Goal: Transaction & Acquisition: Purchase product/service

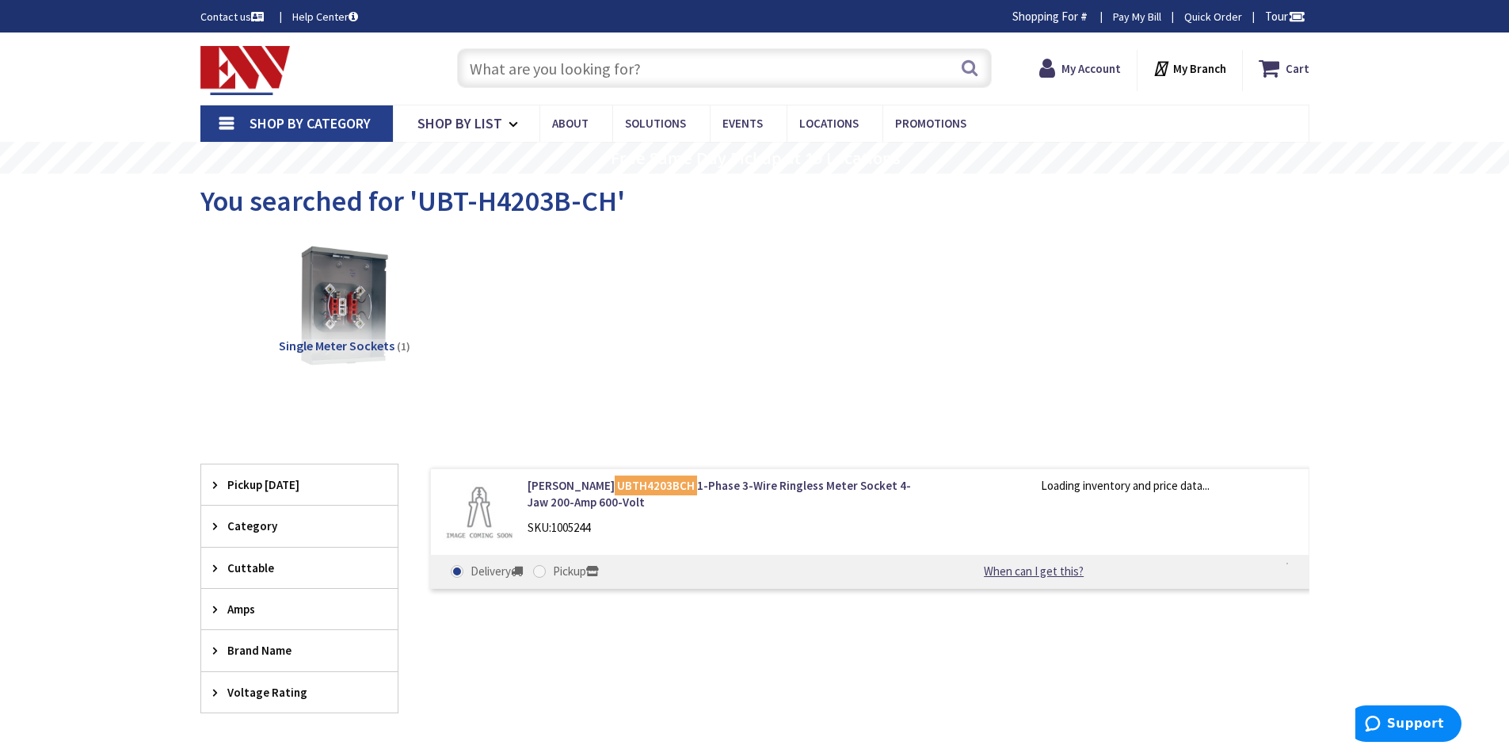
click at [1218, 13] on link "Quick Order" at bounding box center [1213, 17] width 58 height 16
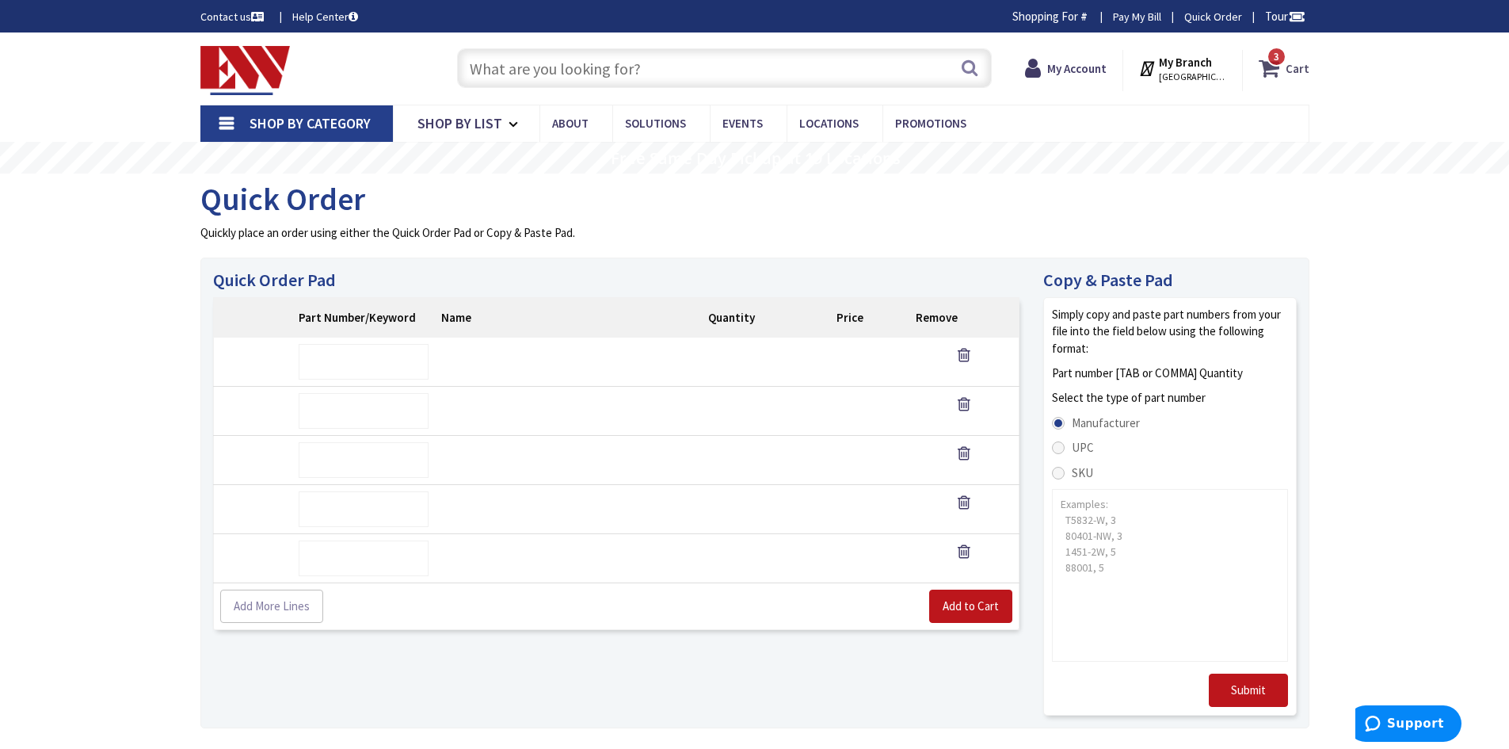
click at [1281, 73] on icon at bounding box center [1272, 68] width 27 height 29
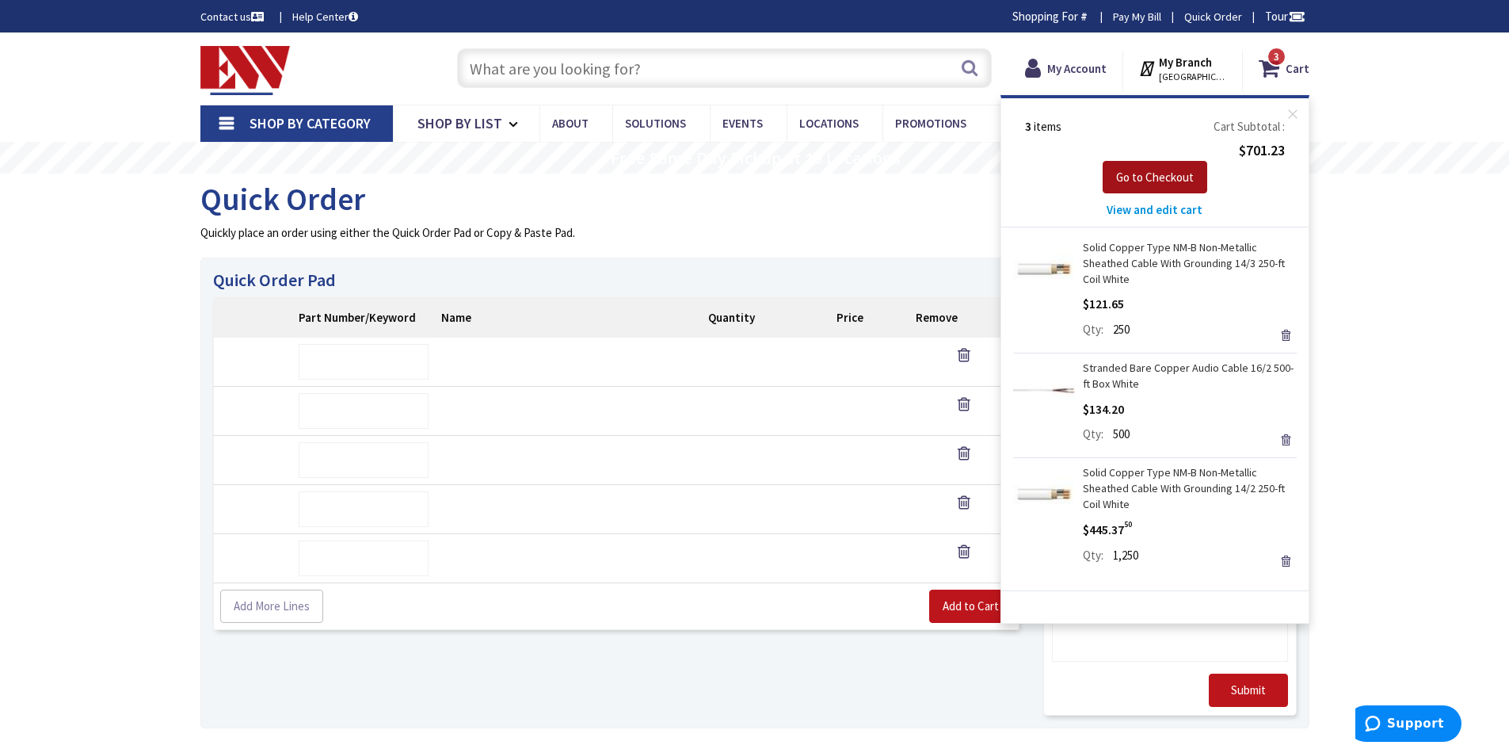
click at [1142, 182] on span "Go to Checkout" at bounding box center [1155, 177] width 78 height 15
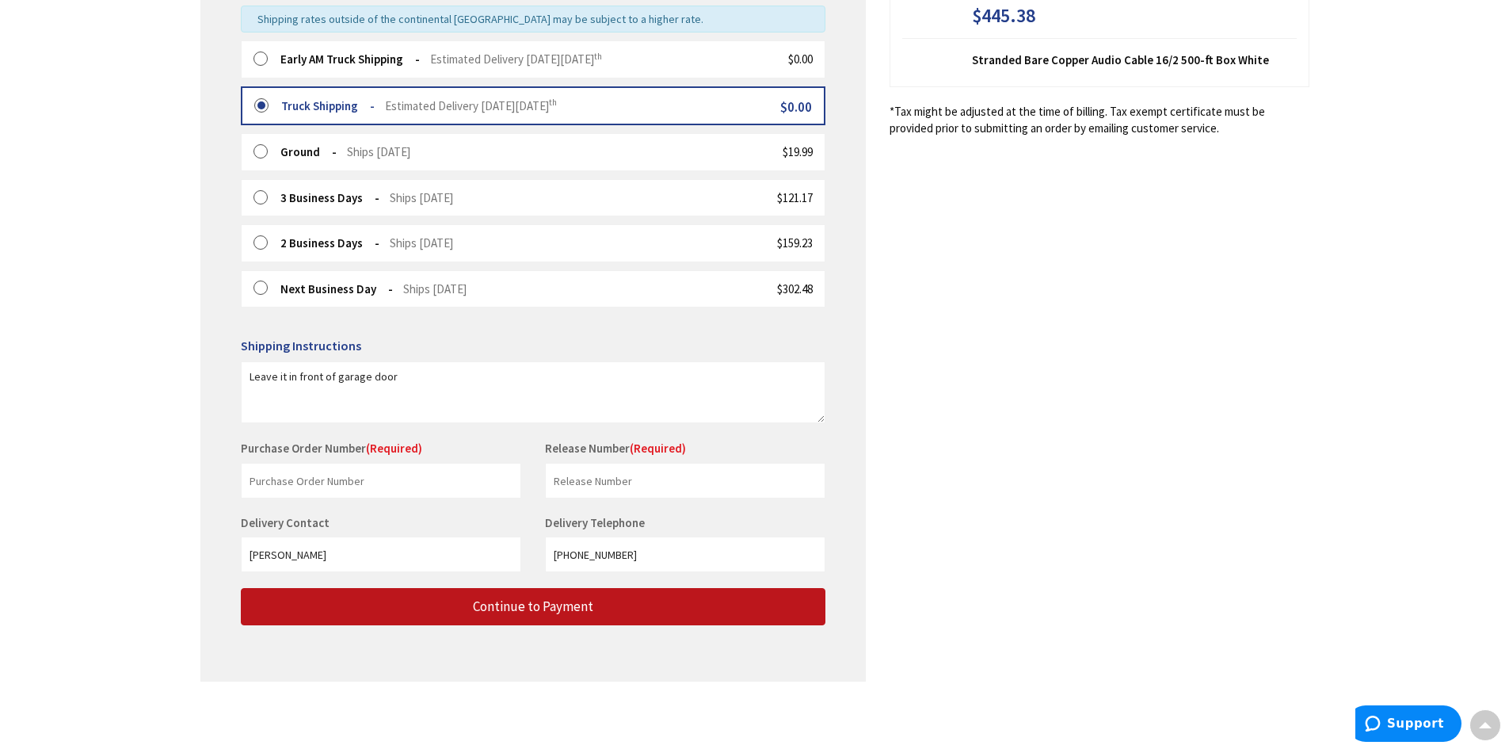
scroll to position [343, 0]
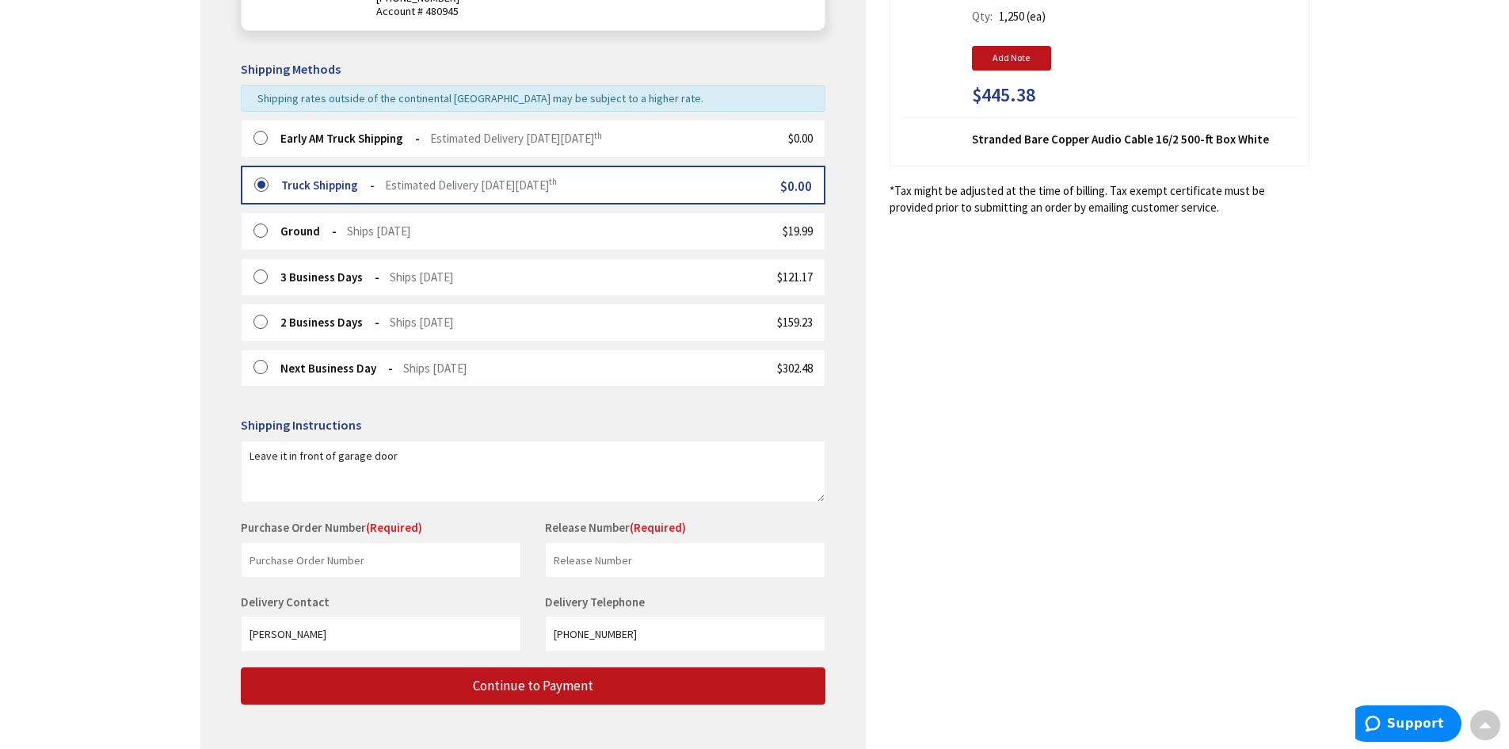
click at [354, 139] on strong "Early AM Truck Shipping" at bounding box center [349, 138] width 139 height 15
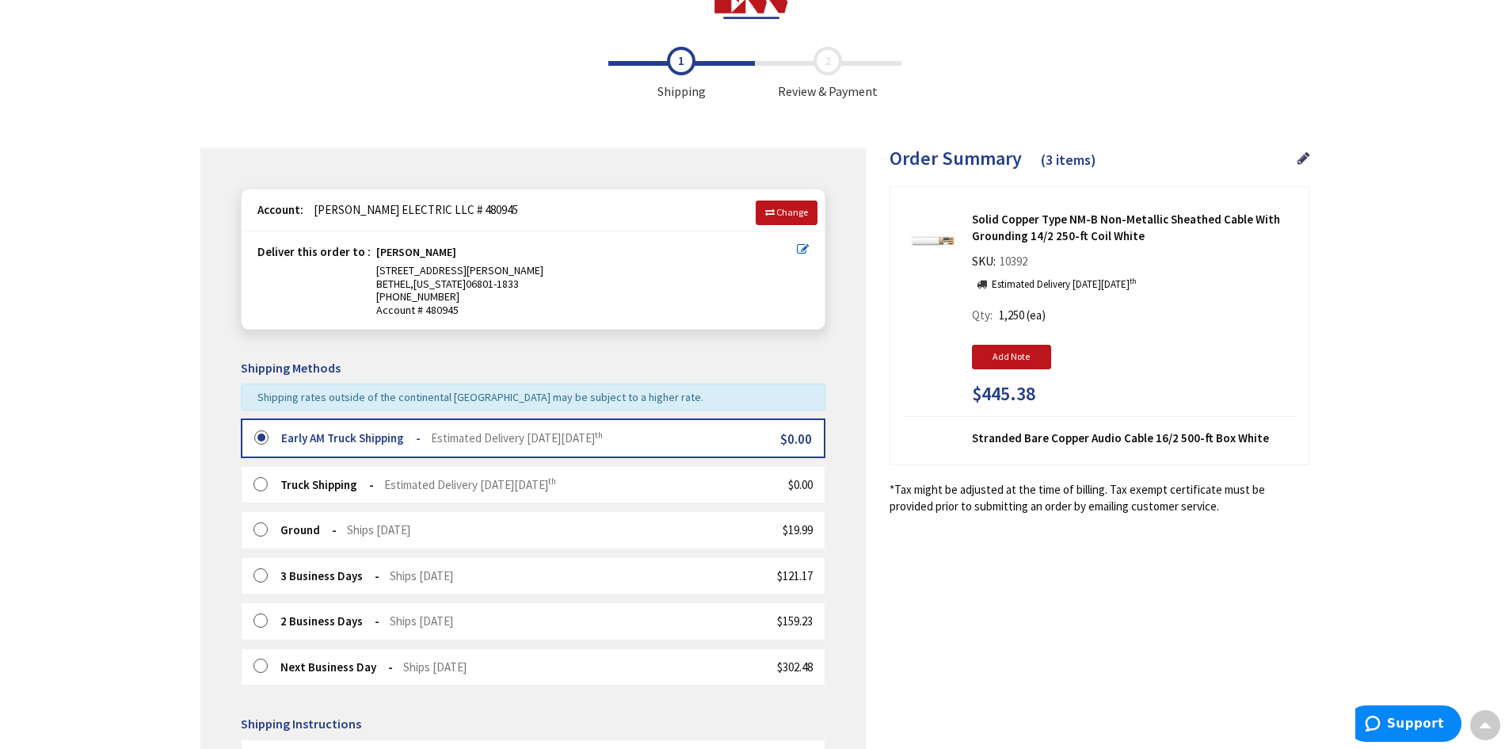
scroll to position [0, 0]
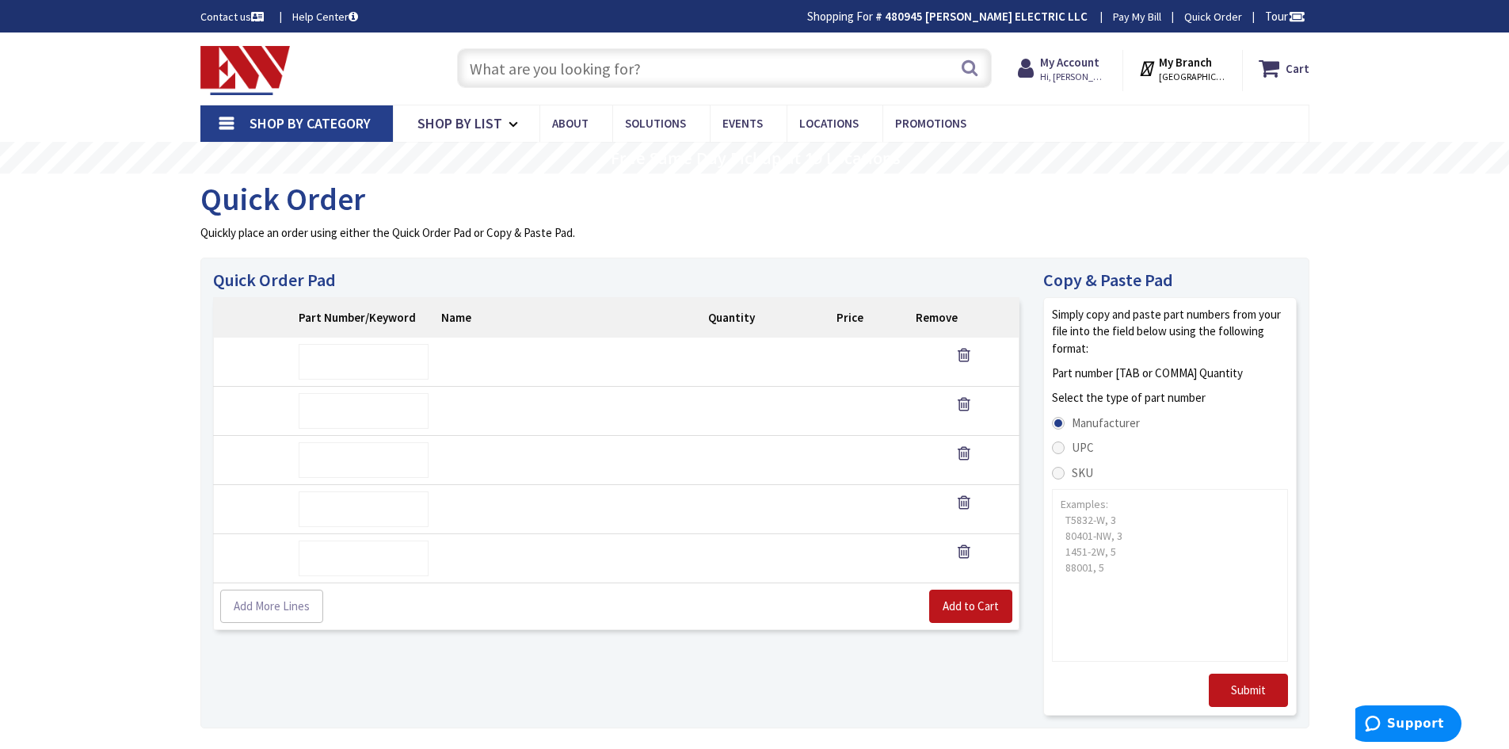
click at [567, 66] on input "text" at bounding box center [724, 68] width 535 height 40
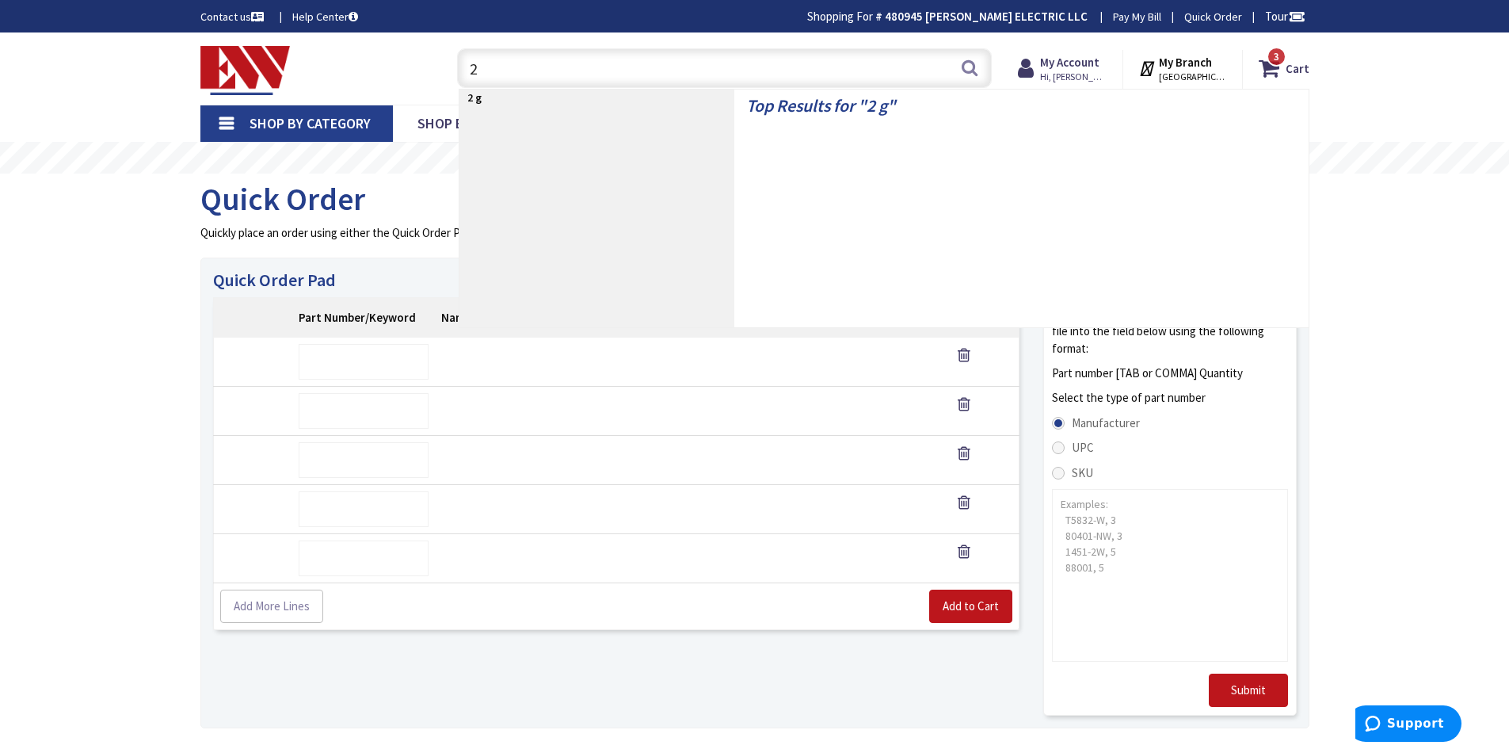
type input "2"
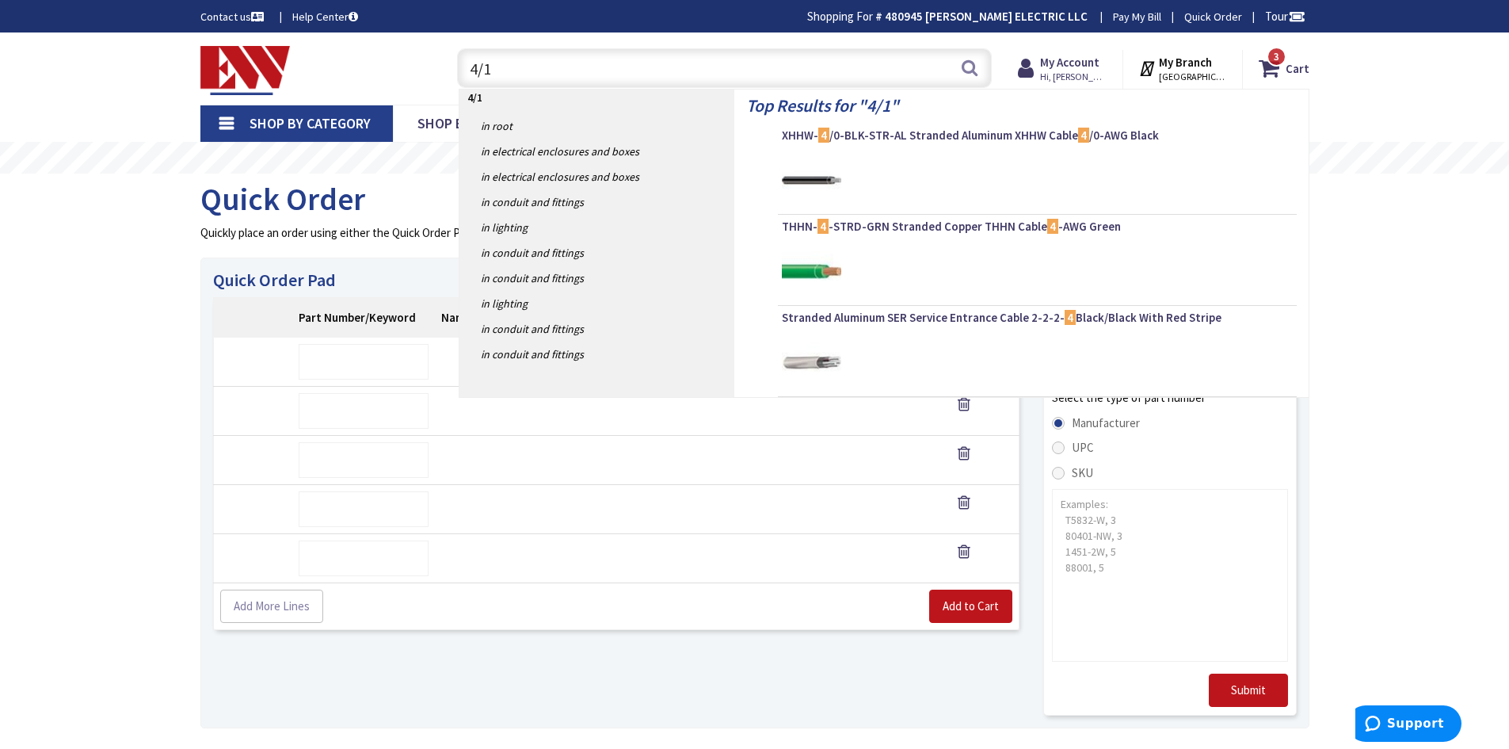
type input "4/11"
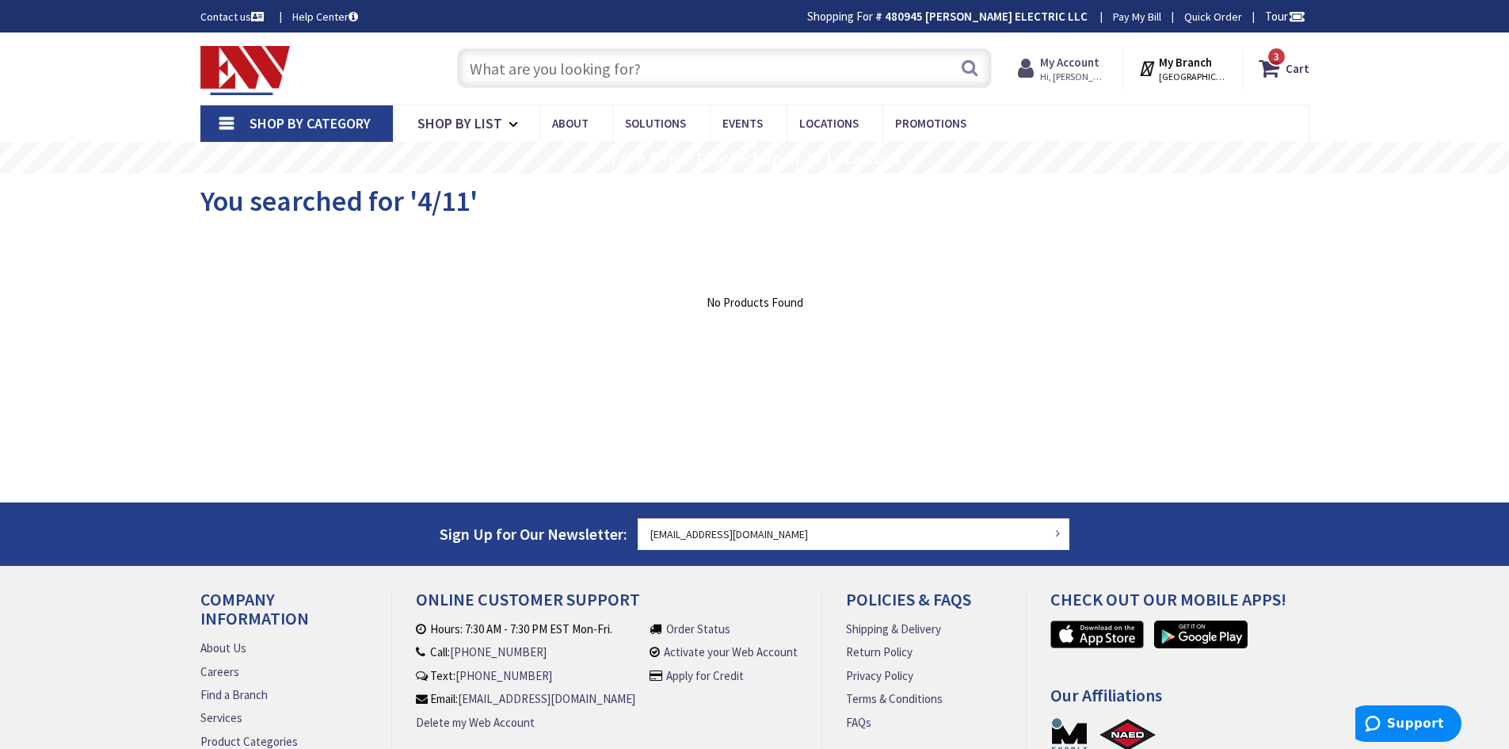
click at [1093, 74] on span "Hi, [PERSON_NAME]" at bounding box center [1073, 77] width 67 height 13
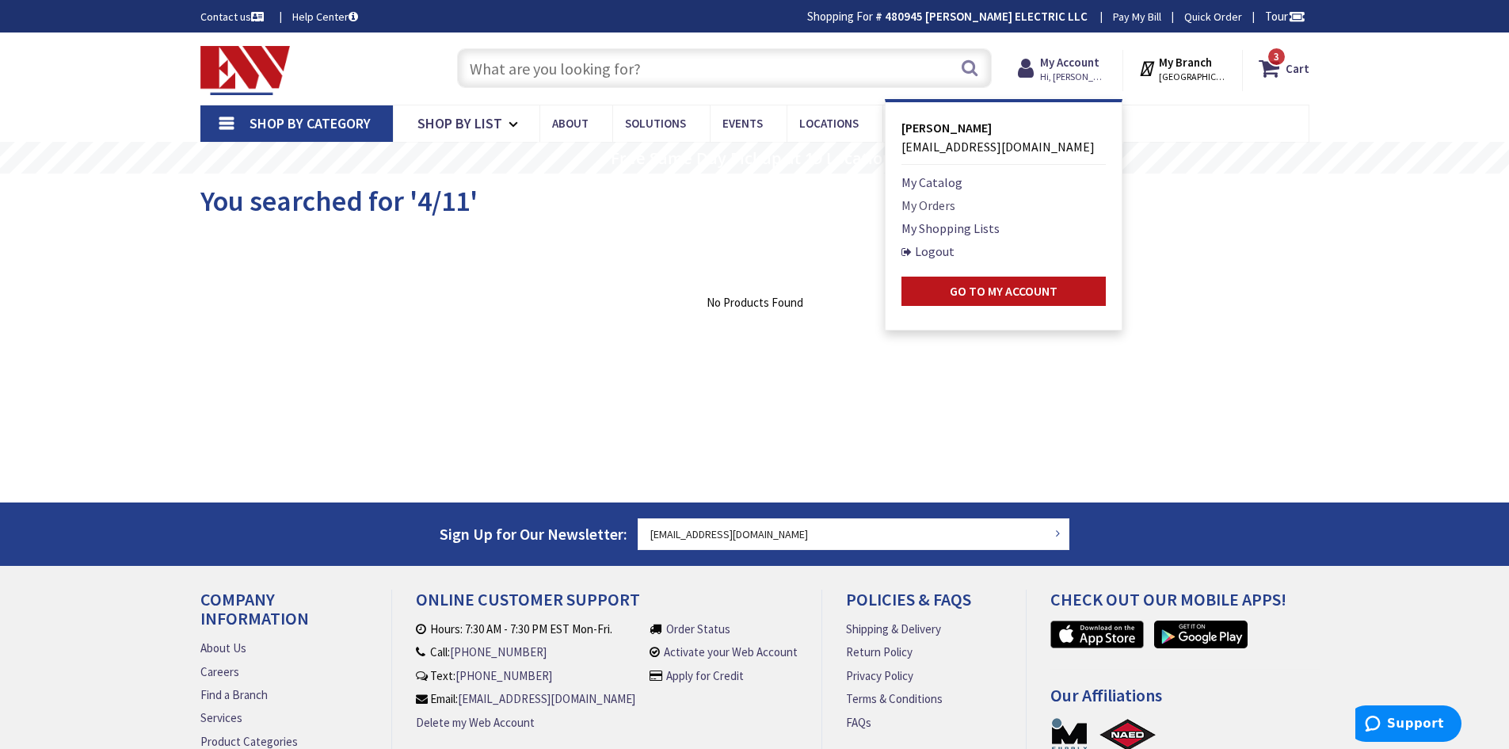
click at [938, 207] on link "My Orders" at bounding box center [929, 205] width 54 height 19
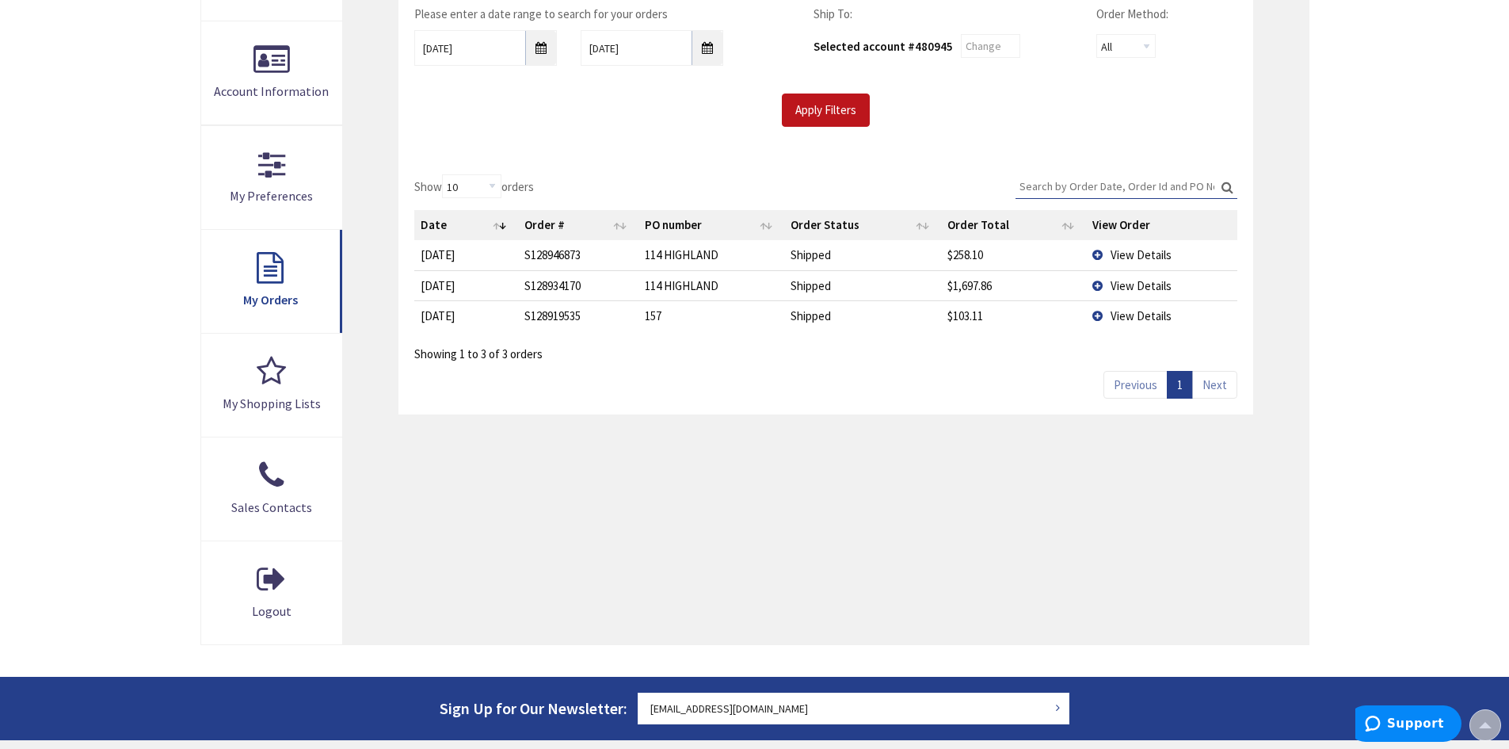
click at [1095, 250] on td "View Details" at bounding box center [1161, 254] width 151 height 29
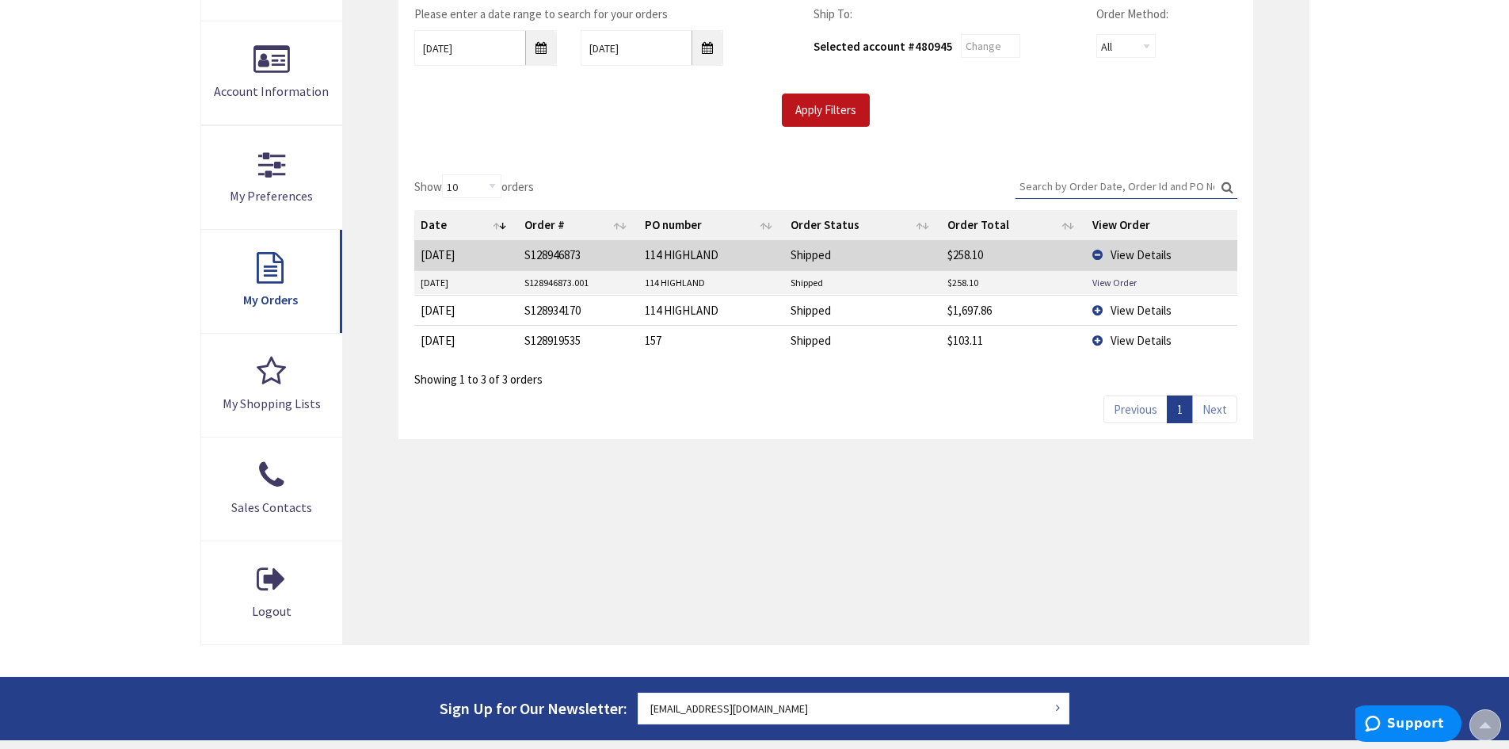
click at [1101, 315] on td "View Details" at bounding box center [1161, 310] width 151 height 30
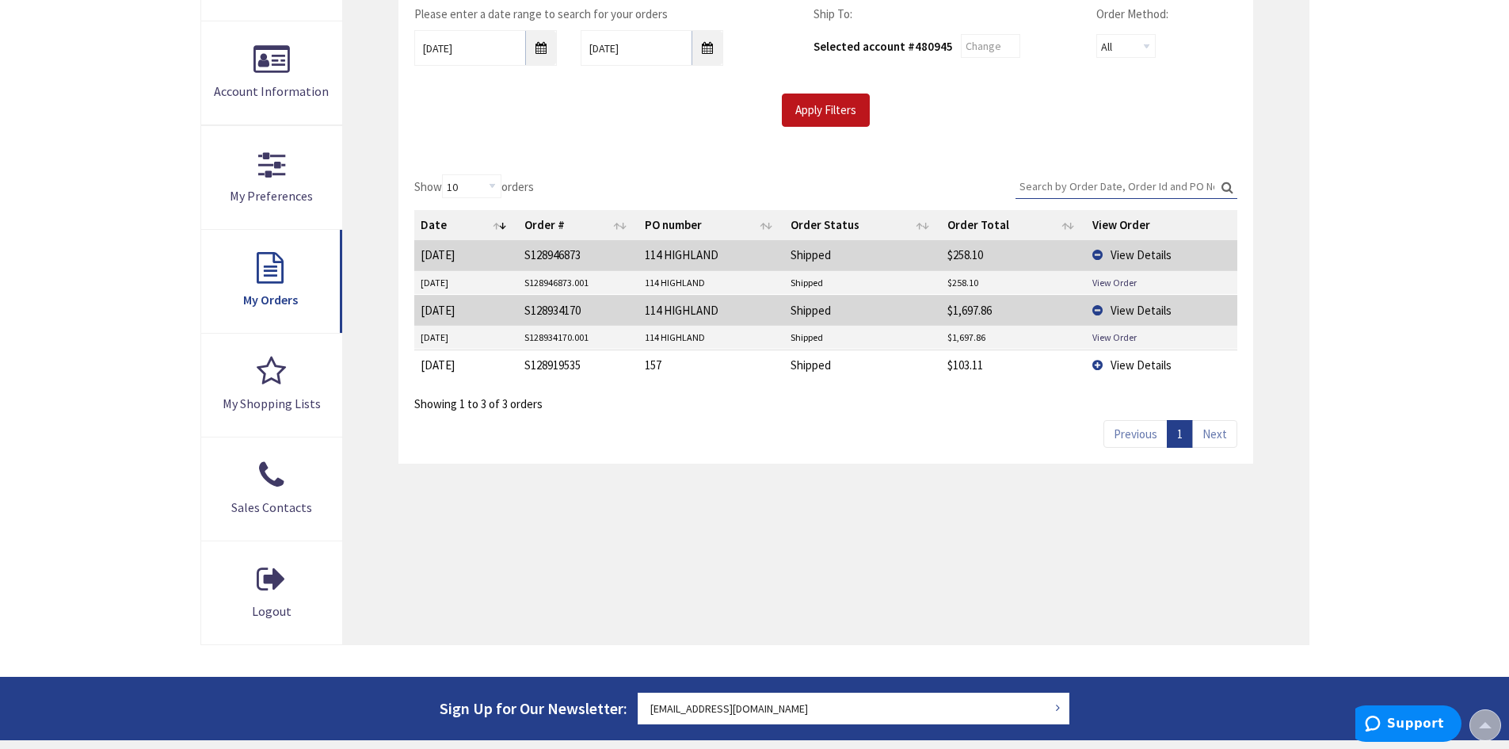
click at [1104, 369] on td "View Details" at bounding box center [1161, 364] width 151 height 30
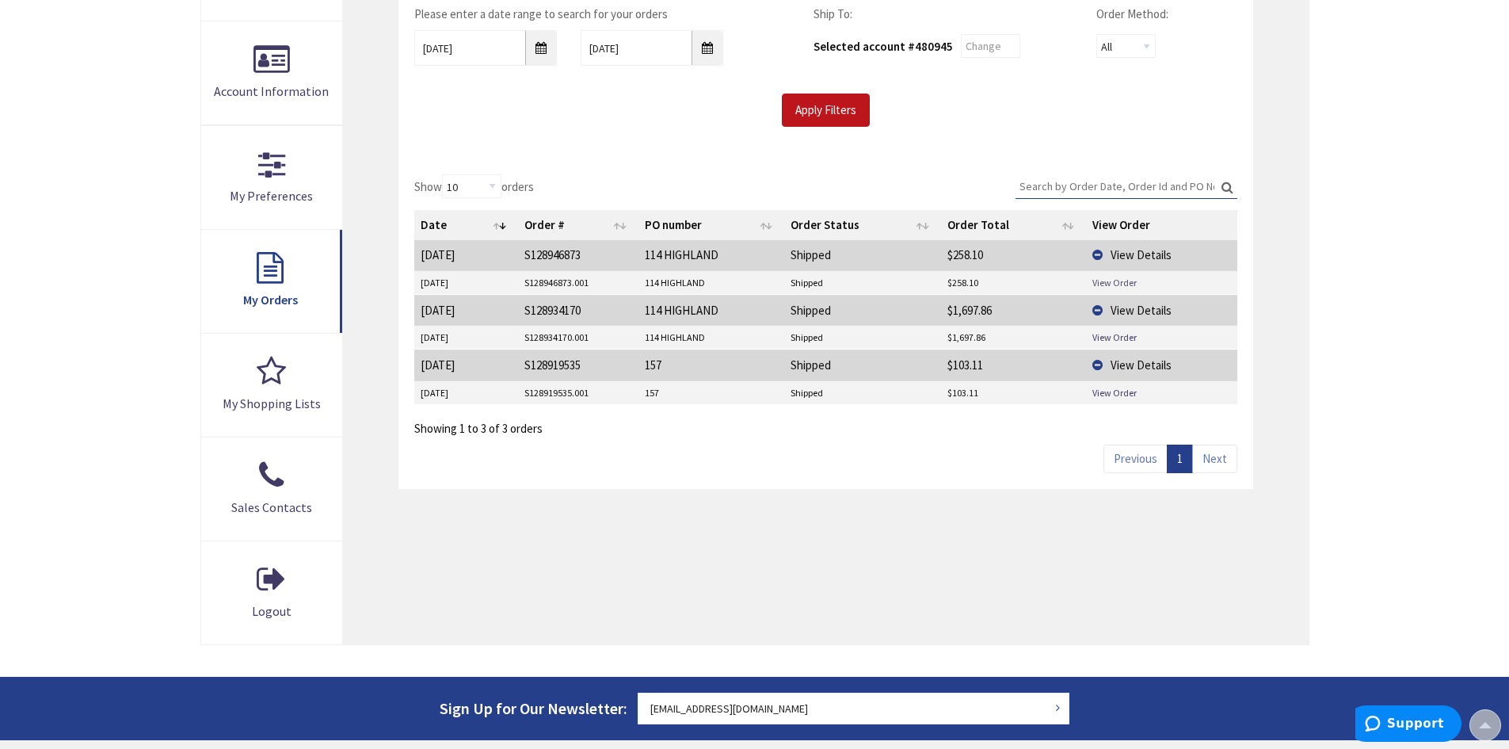
click at [1131, 281] on link "View Order" at bounding box center [1115, 282] width 44 height 13
click at [1131, 334] on link "View Order" at bounding box center [1115, 336] width 44 height 13
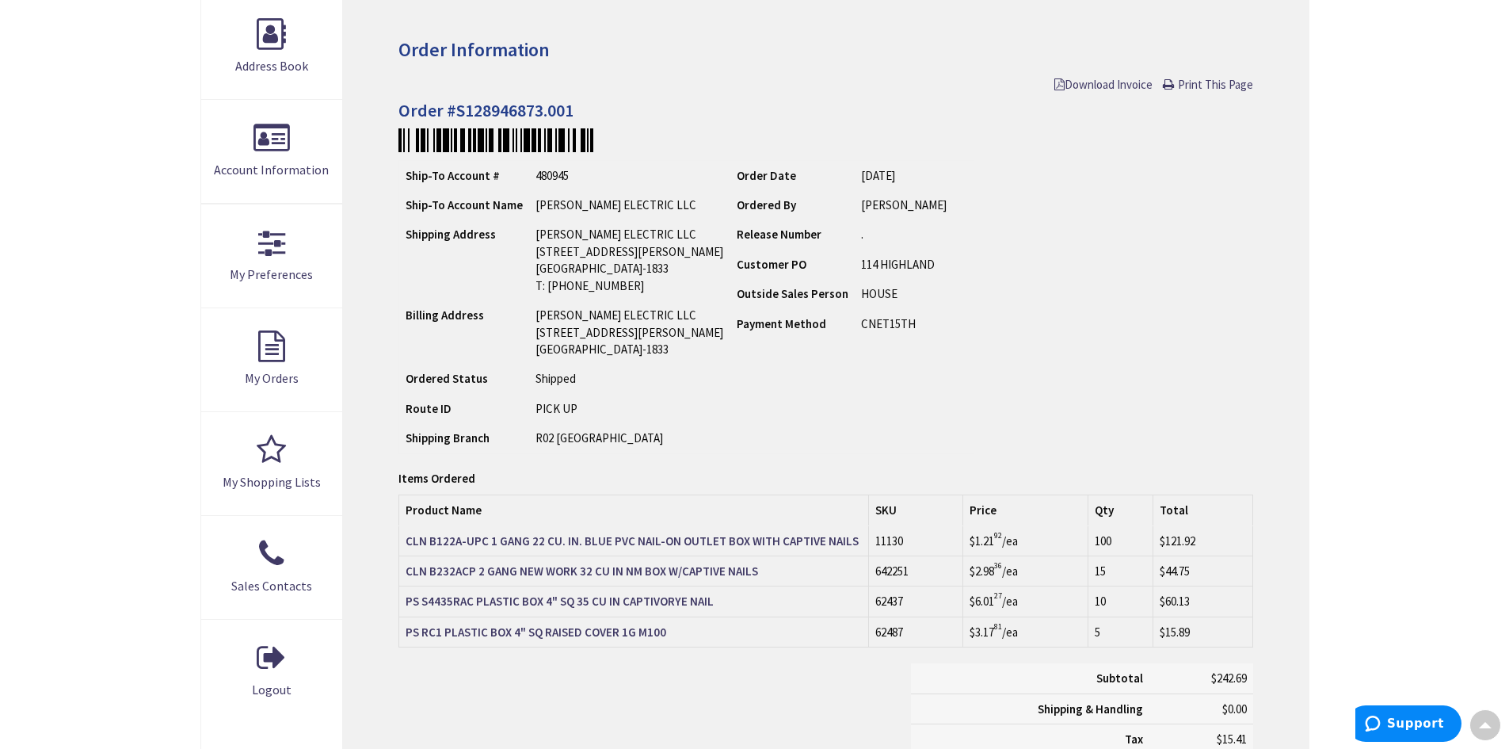
scroll to position [238, 0]
click at [1084, 93] on link "Download Invoice" at bounding box center [1104, 85] width 98 height 17
click at [1077, 88] on span "Download Invoice" at bounding box center [1104, 85] width 98 height 15
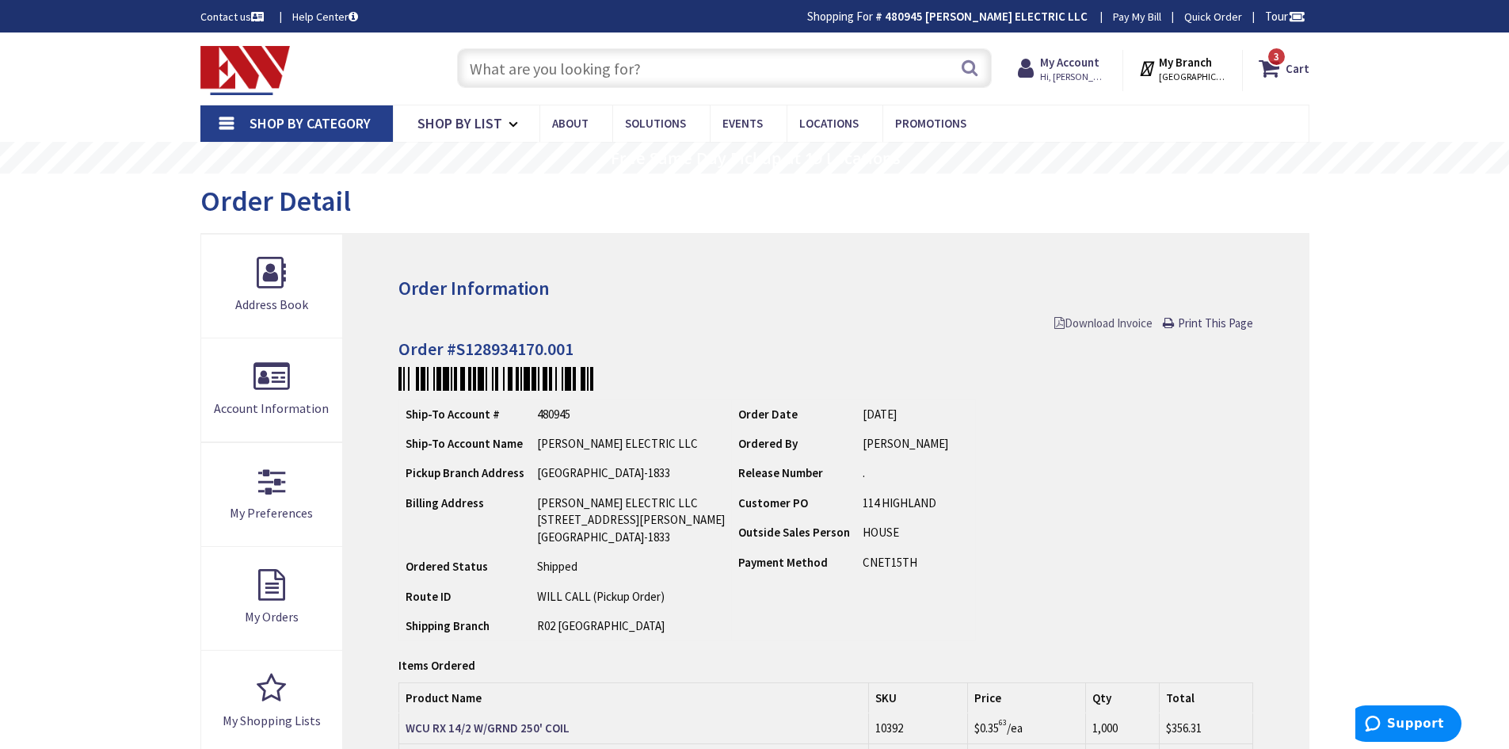
click at [1115, 322] on span "Download Invoice" at bounding box center [1104, 322] width 98 height 15
click at [1272, 71] on icon at bounding box center [1272, 68] width 27 height 29
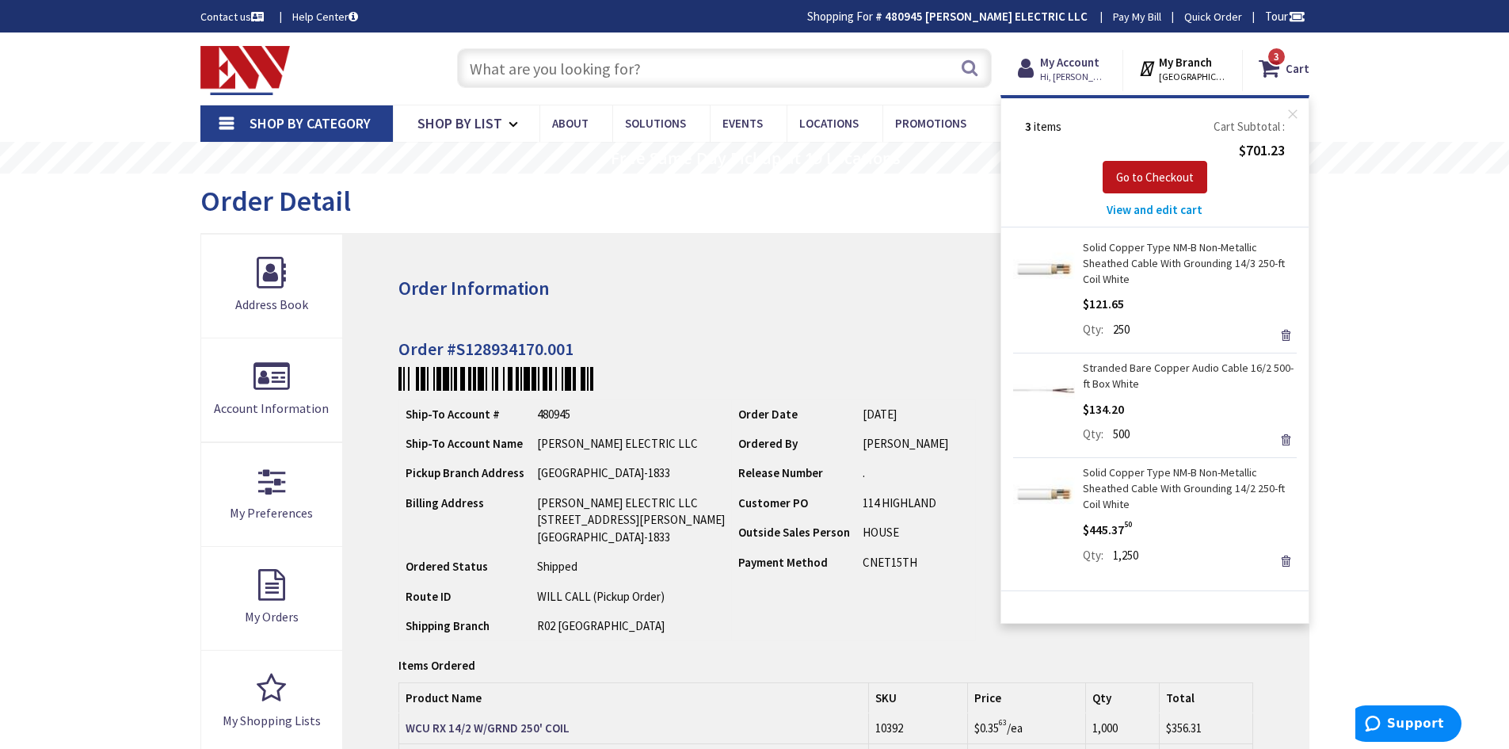
click at [1127, 257] on link "Solid Copper Type NM-B Non-Metallic Sheathed Cable With Grounding 14/3 250-ft C…" at bounding box center [1190, 263] width 214 height 48
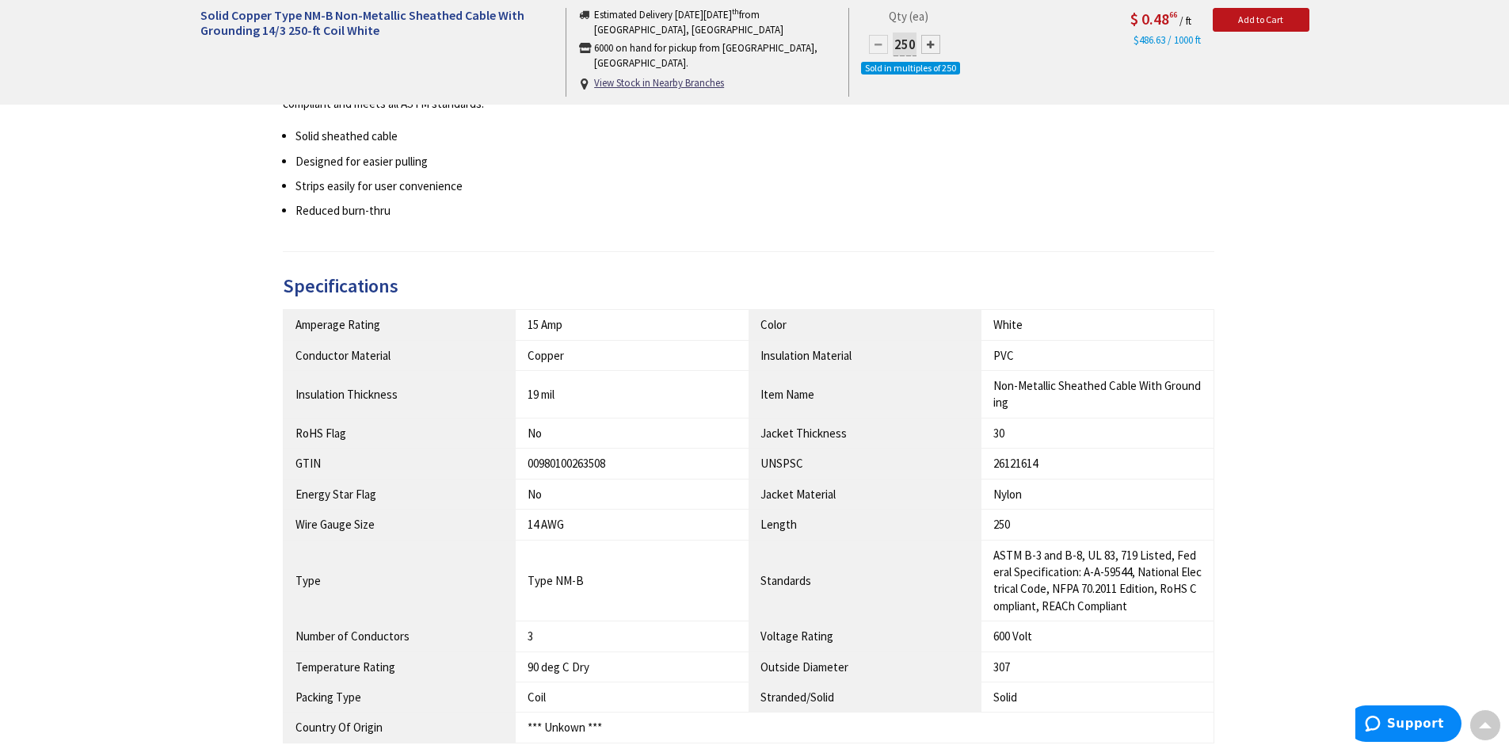
scroll to position [1030, 0]
